Goal: Task Accomplishment & Management: Use online tool/utility

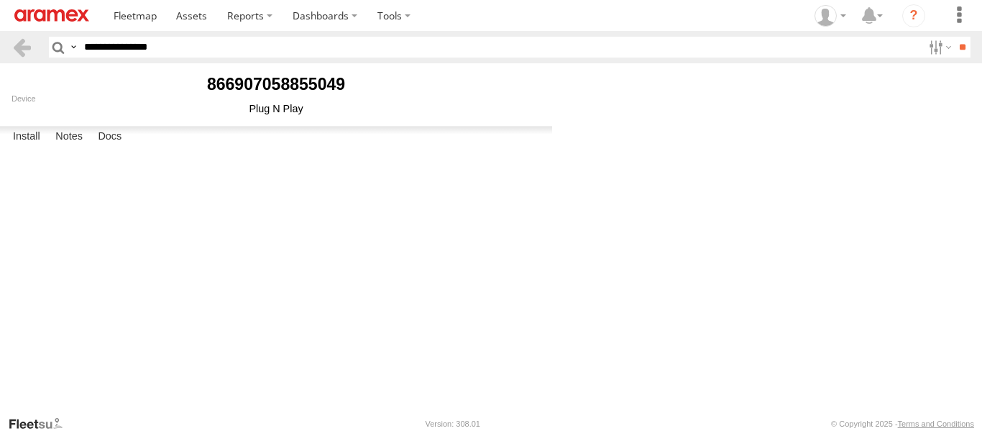
select select "********"
click at [191, 8] on link at bounding box center [192, 15] width 51 height 31
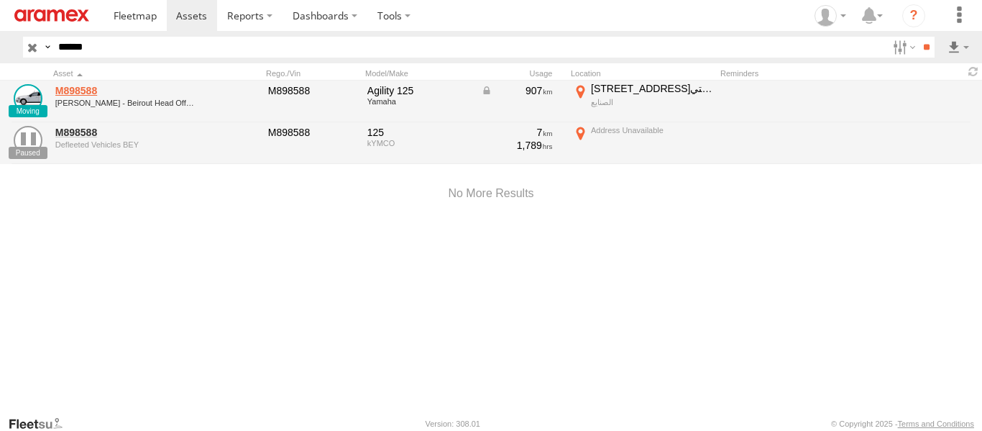
click at [81, 88] on link "M898588" at bounding box center [124, 90] width 139 height 13
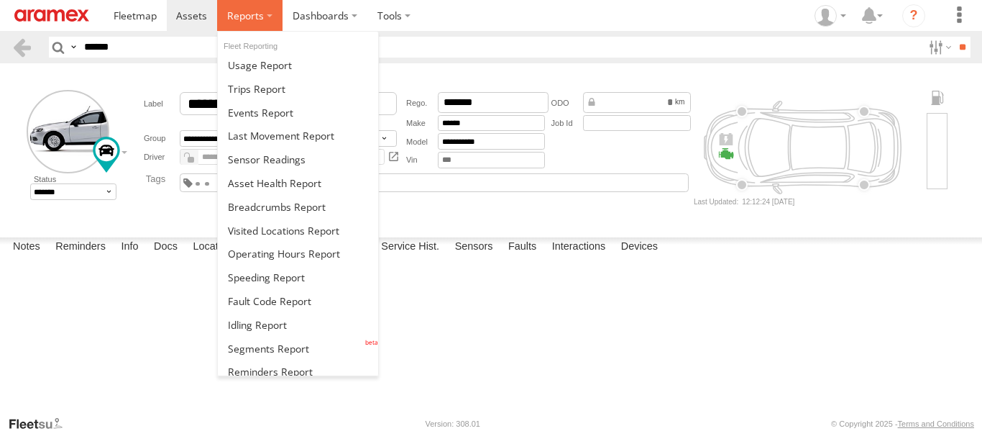
click at [269, 17] on label at bounding box center [249, 15] width 65 height 31
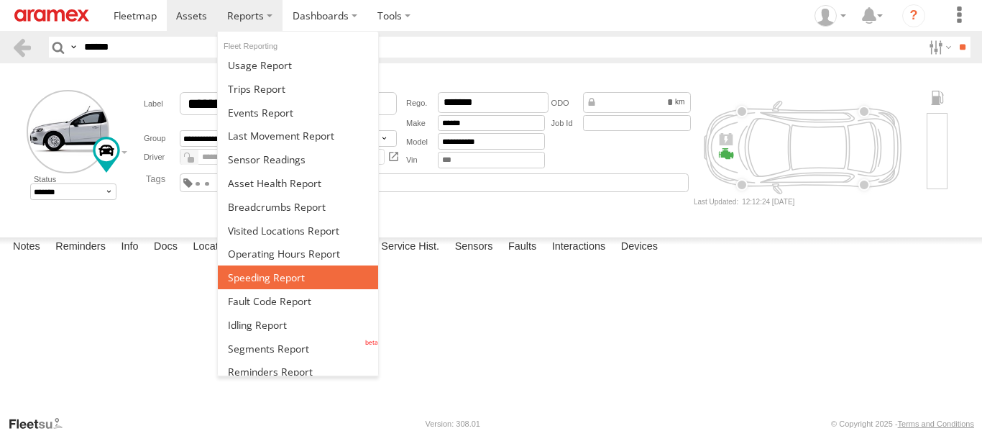
click at [265, 279] on span at bounding box center [266, 277] width 77 height 14
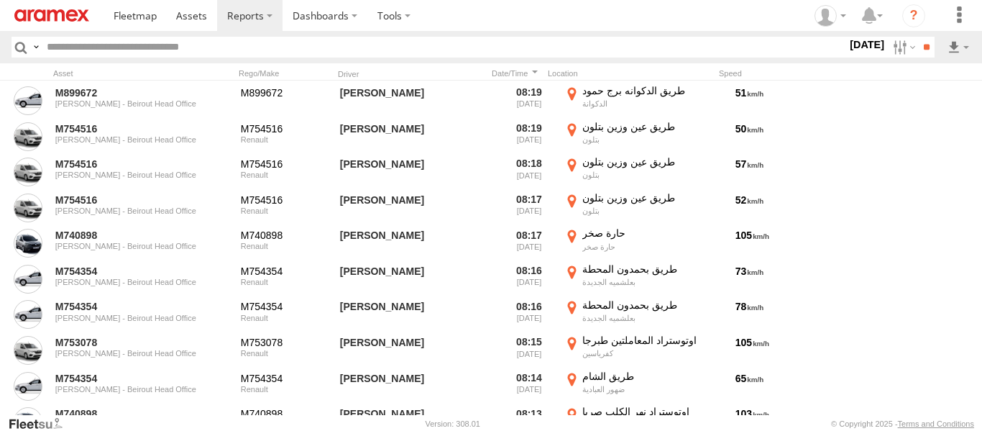
scroll to position [4888, 0]
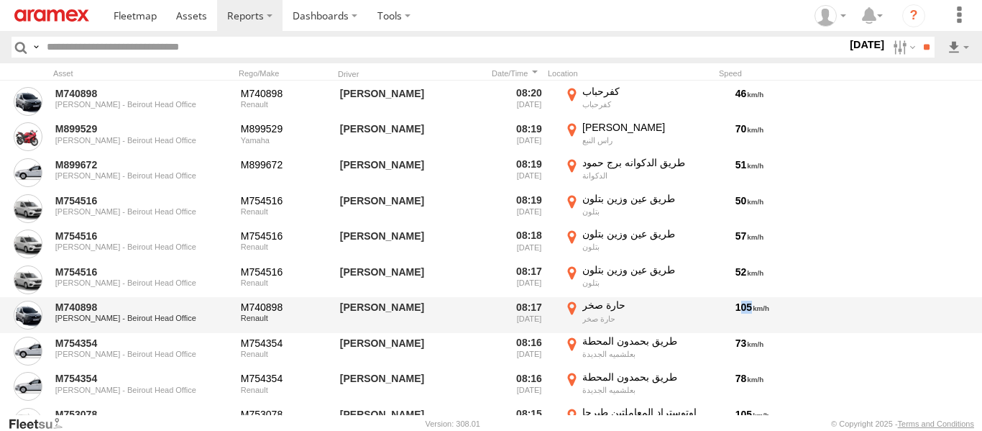
drag, startPoint x: 781, startPoint y: 253, endPoint x: 743, endPoint y: 251, distance: 38.2
click at [743, 298] on div "105" at bounding box center [862, 314] width 259 height 33
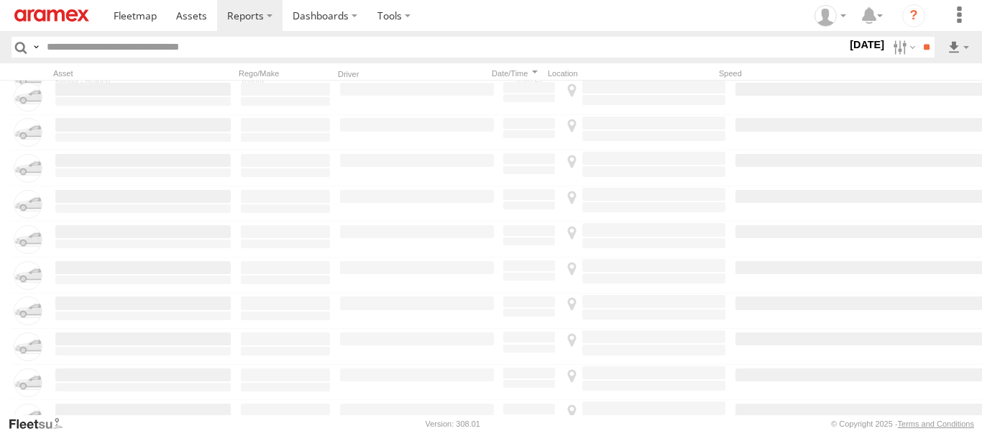
scroll to position [7116, 0]
